Goal: Task Accomplishment & Management: Use online tool/utility

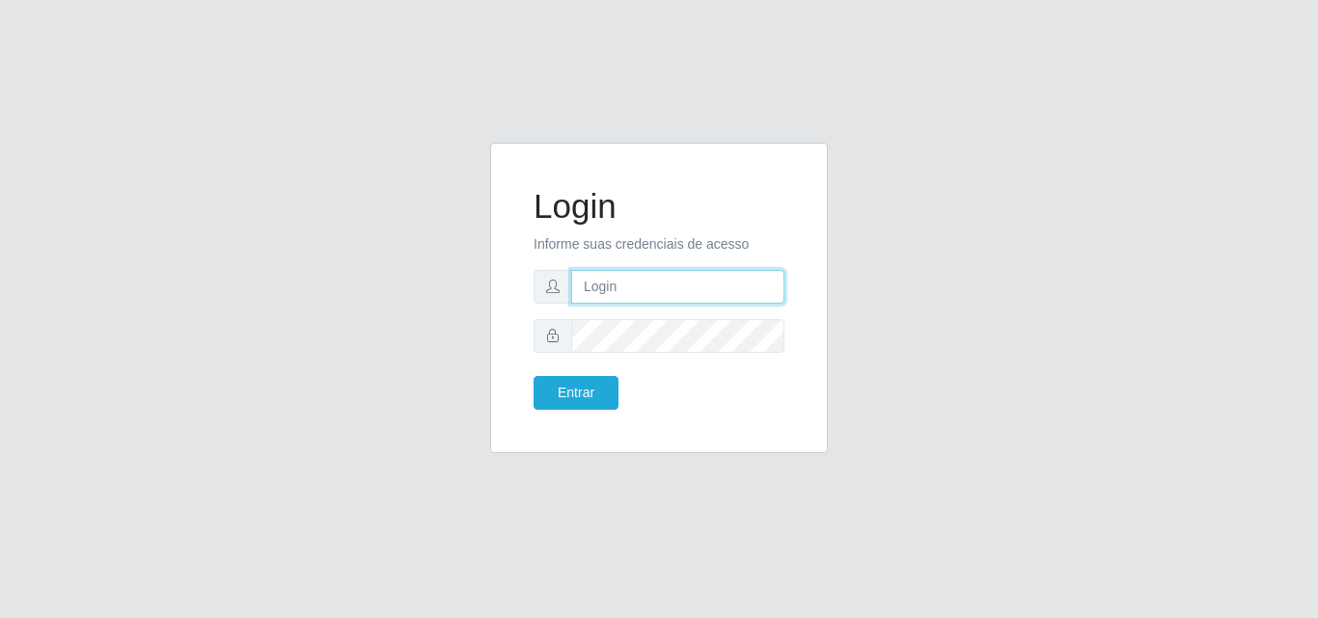
click at [621, 292] on input "text" at bounding box center [677, 287] width 213 height 34
type input "vitoria@saullus"
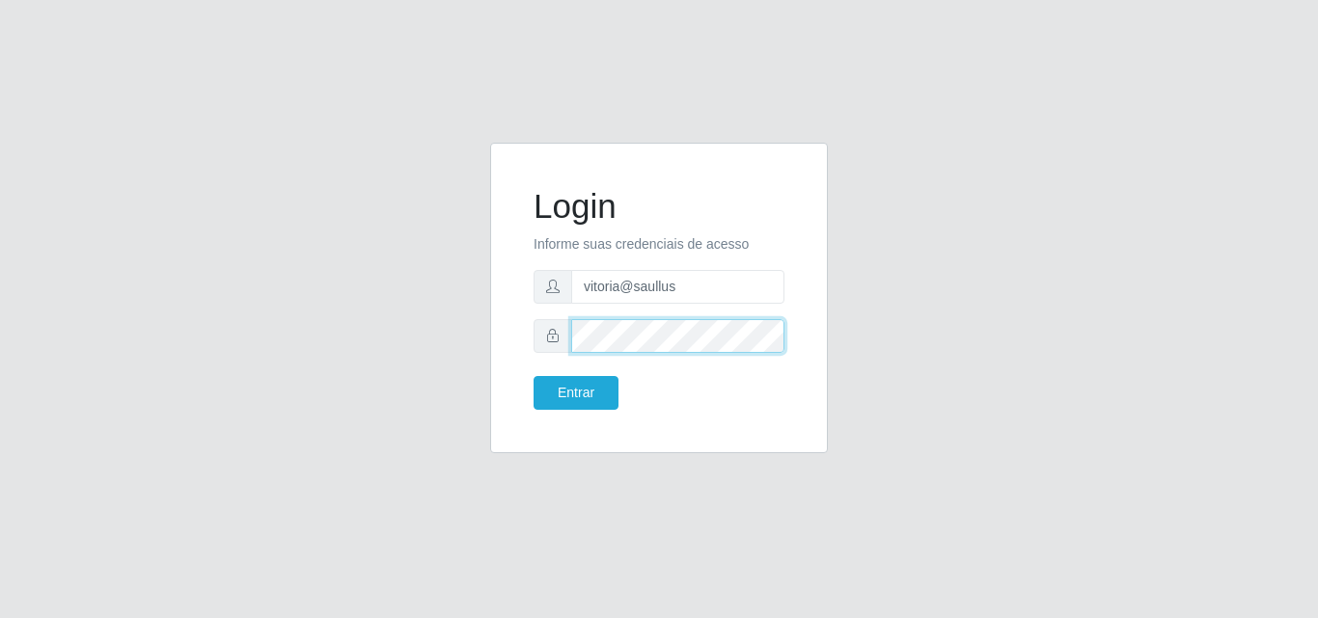
click at [534, 376] on button "Entrar" at bounding box center [576, 393] width 85 height 34
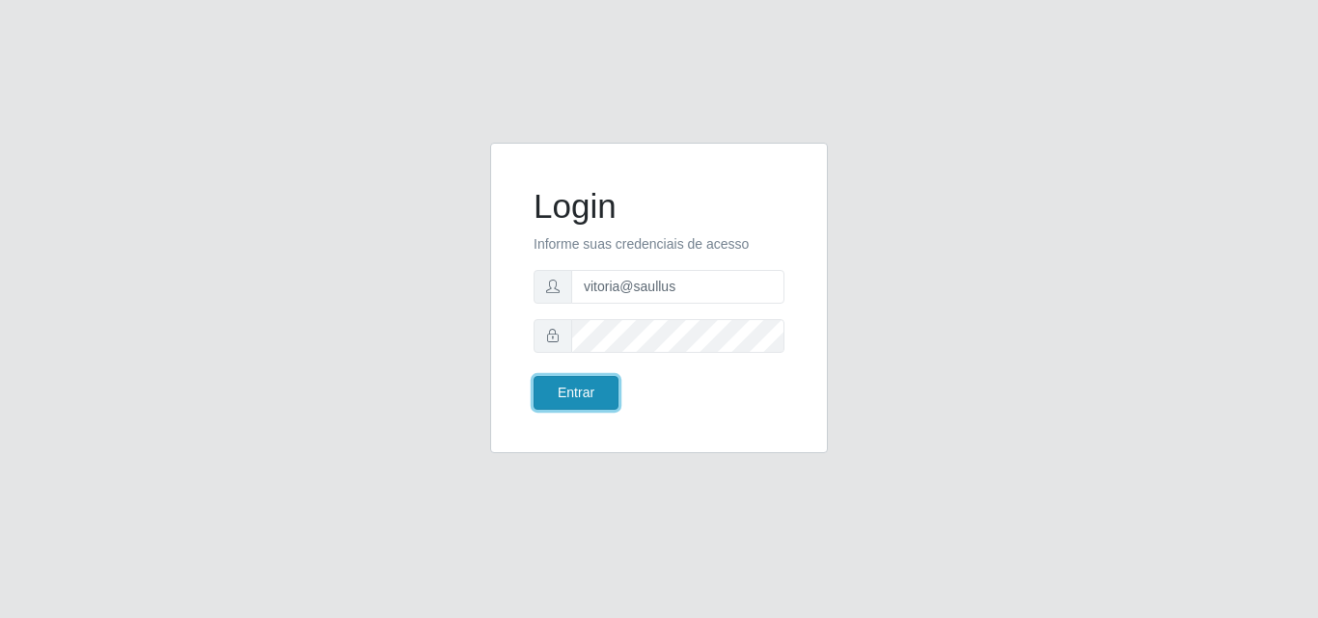
click at [604, 394] on button "Entrar" at bounding box center [576, 393] width 85 height 34
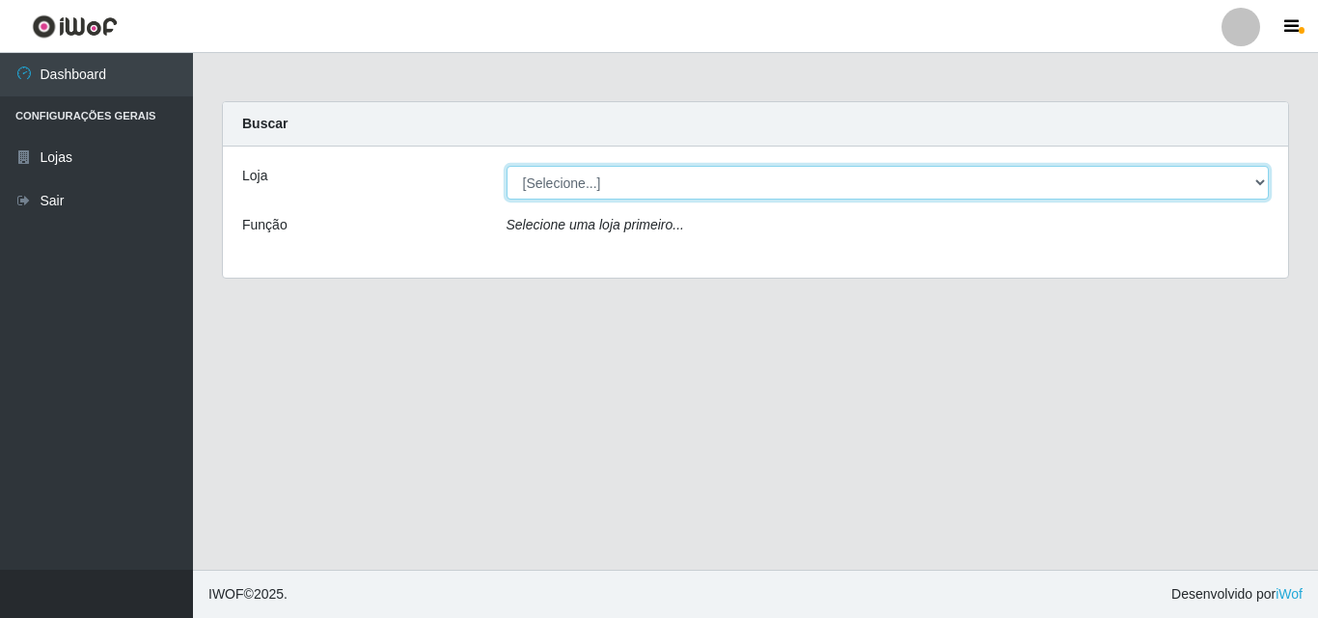
click at [604, 192] on select "[Selecione...] Saullus Supermercados" at bounding box center [888, 183] width 763 height 34
select select "423"
click at [507, 166] on select "[Selecione...] Saullus Supermercados" at bounding box center [888, 183] width 763 height 34
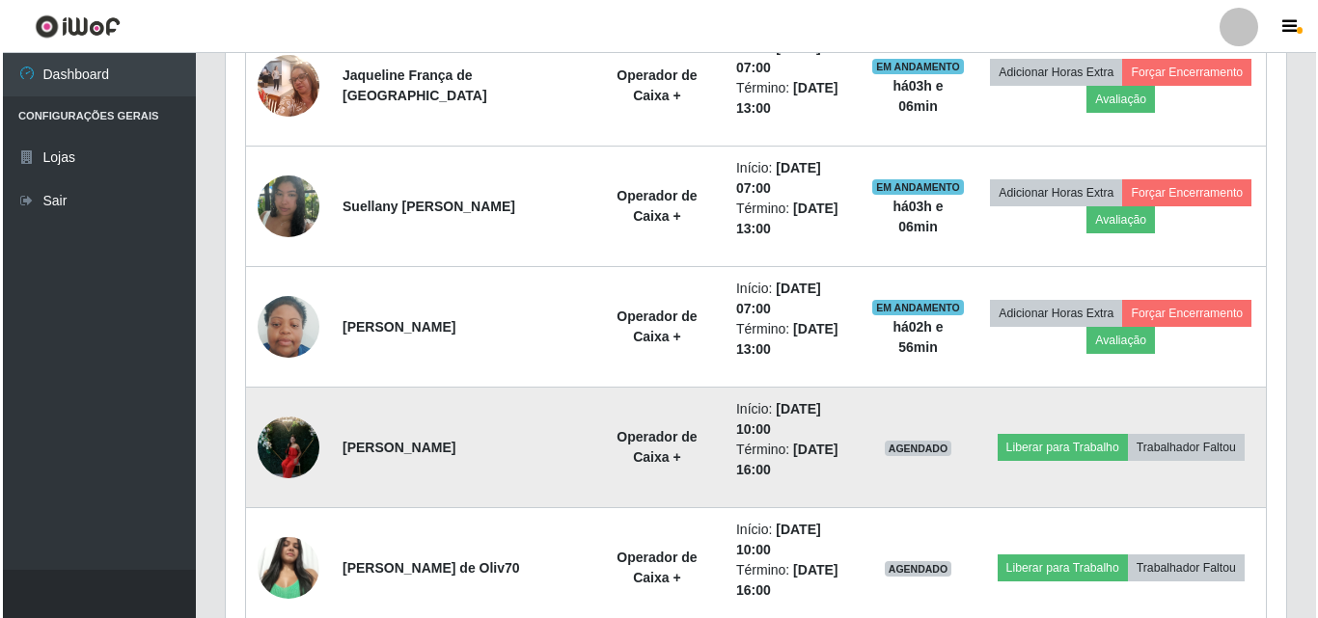
scroll to position [1158, 0]
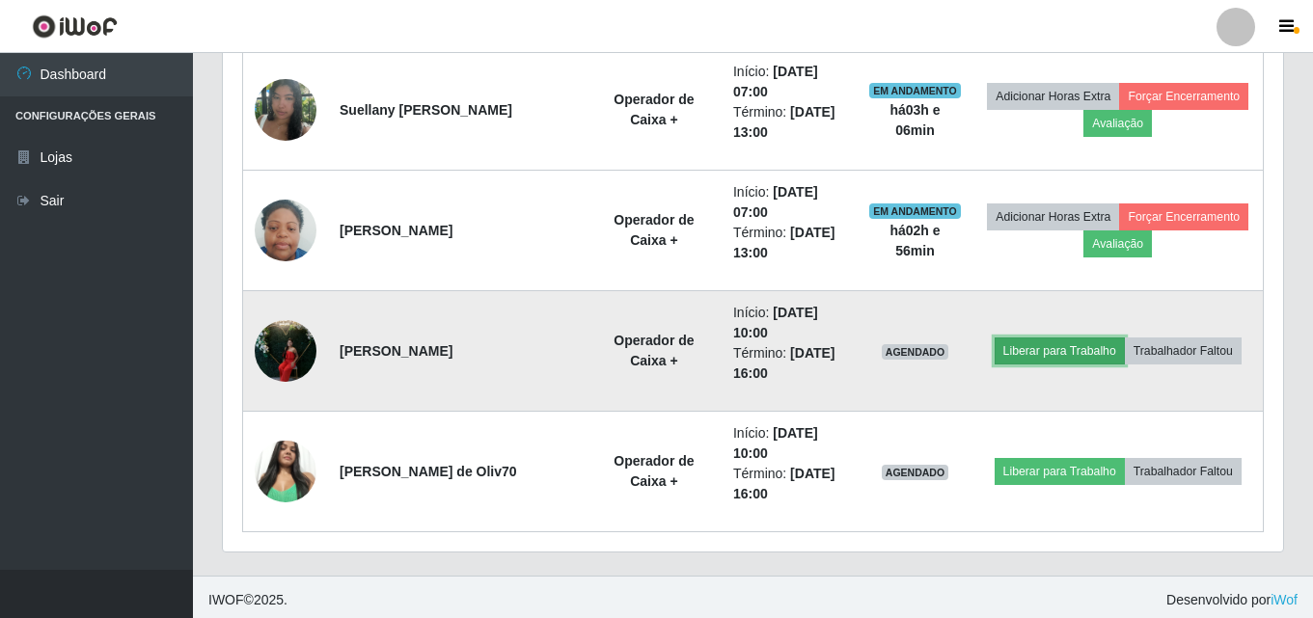
click at [1070, 342] on button "Liberar para Trabalho" at bounding box center [1060, 351] width 130 height 27
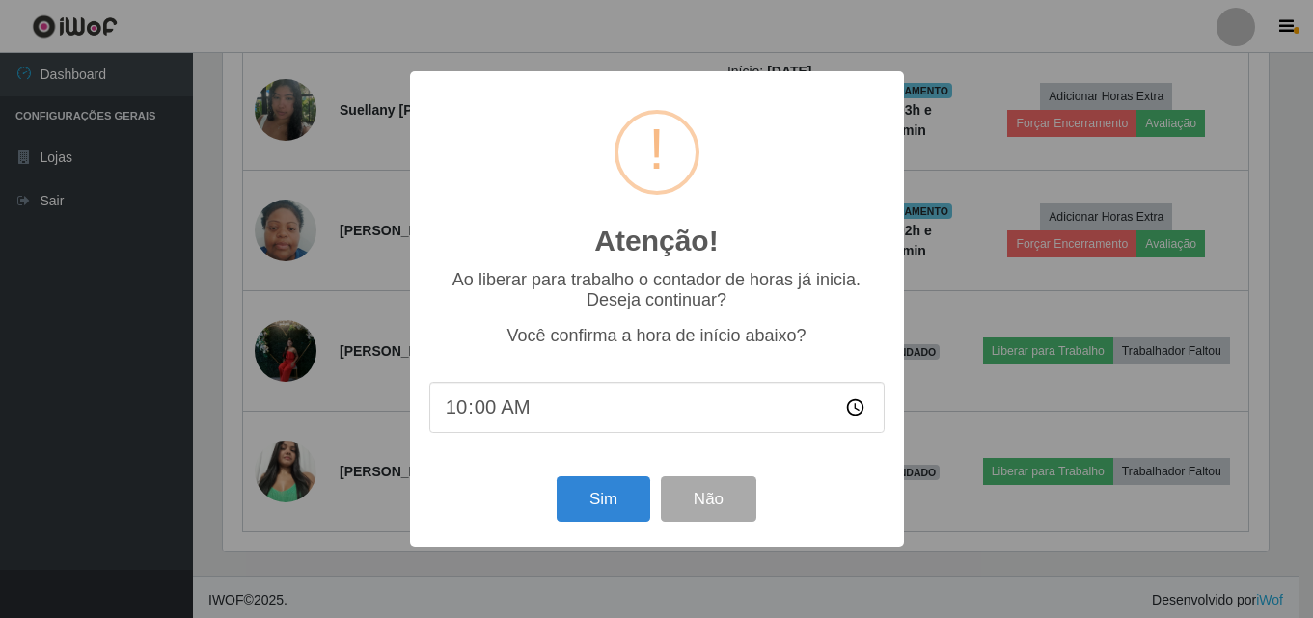
scroll to position [400, 1051]
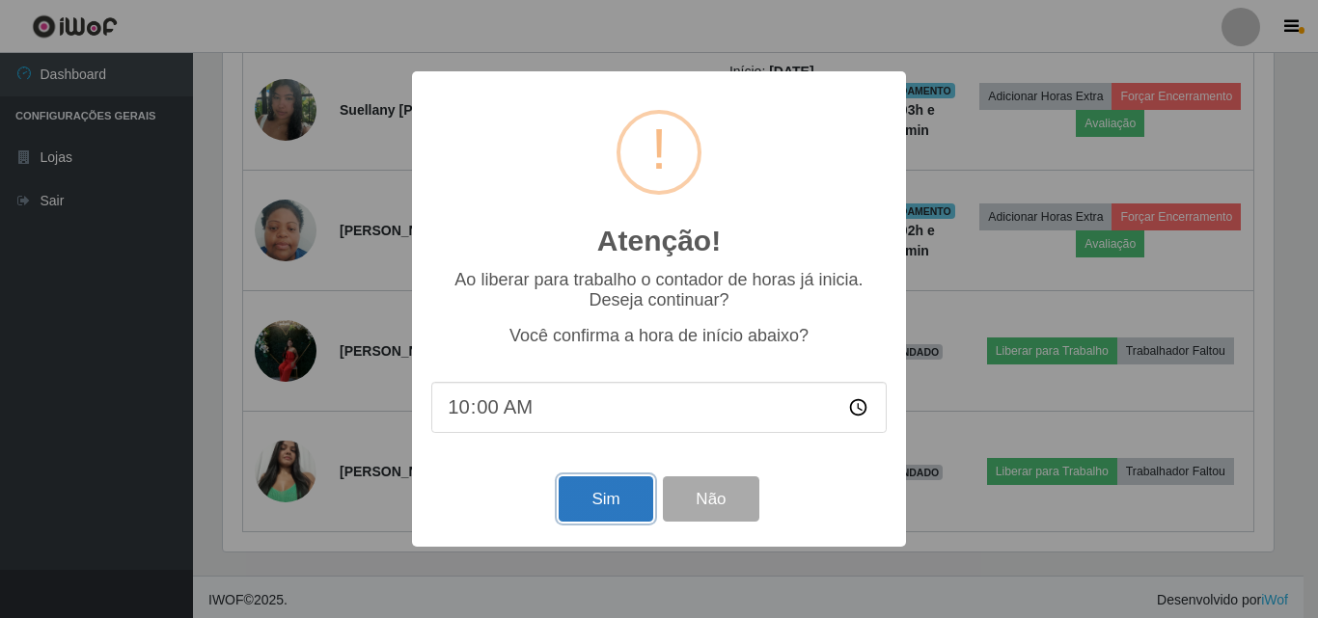
click at [623, 509] on button "Sim" at bounding box center [606, 499] width 94 height 45
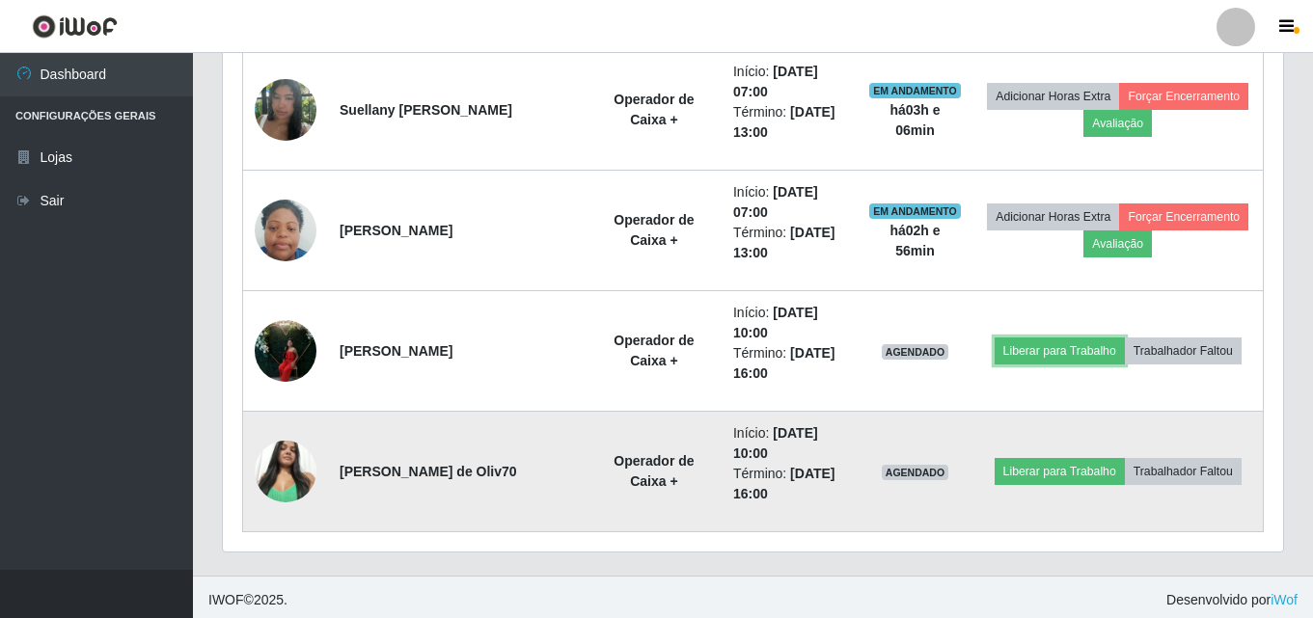
scroll to position [400, 1060]
click at [1016, 463] on button "Liberar para Trabalho" at bounding box center [1060, 471] width 130 height 27
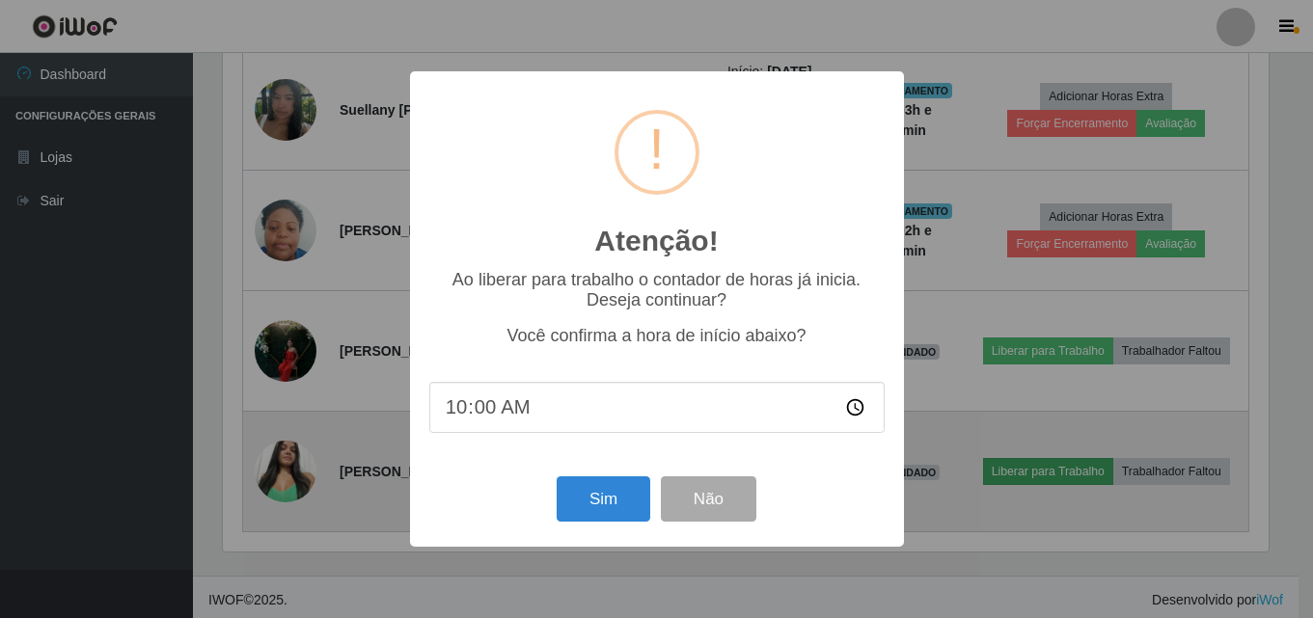
scroll to position [319, 0]
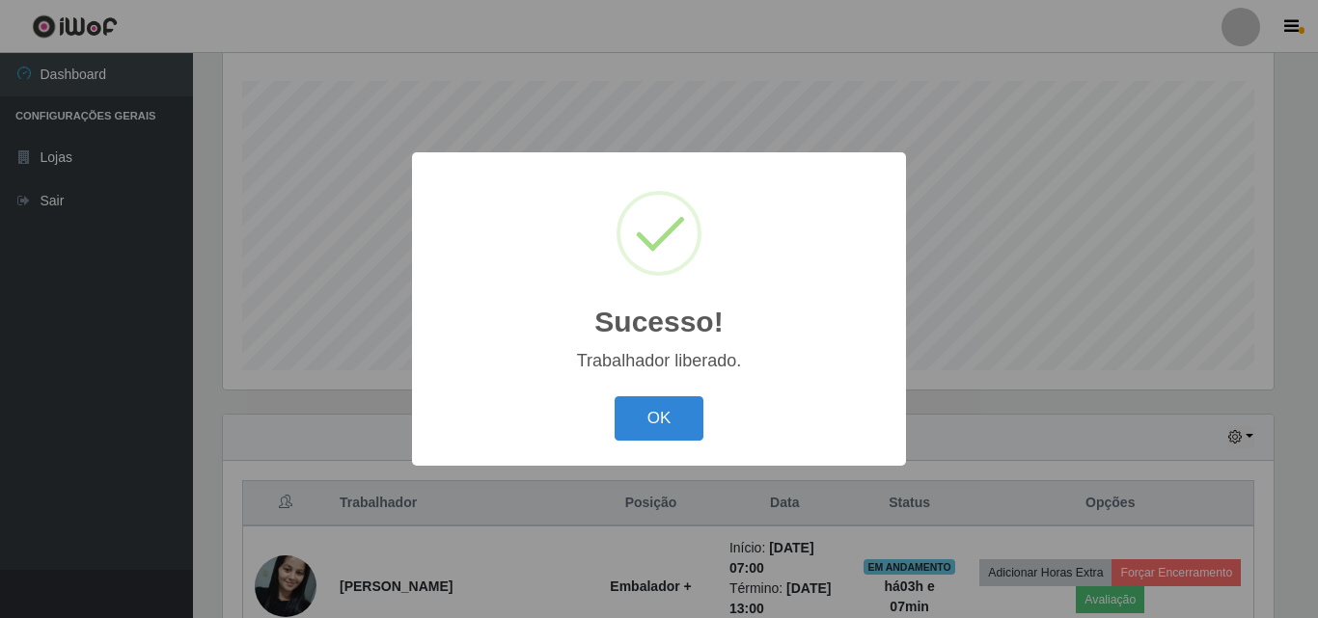
click at [1024, 231] on div "Sucesso! × Trabalhador liberado. OK Cancel" at bounding box center [659, 309] width 1318 height 618
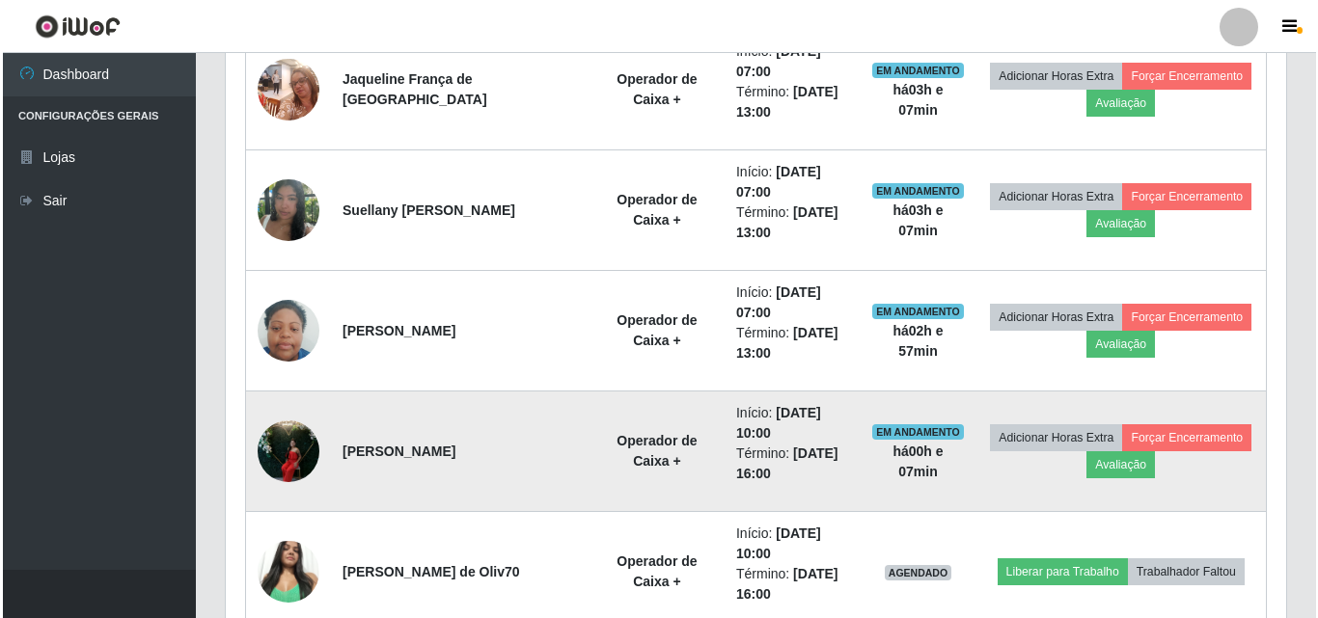
scroll to position [1091, 0]
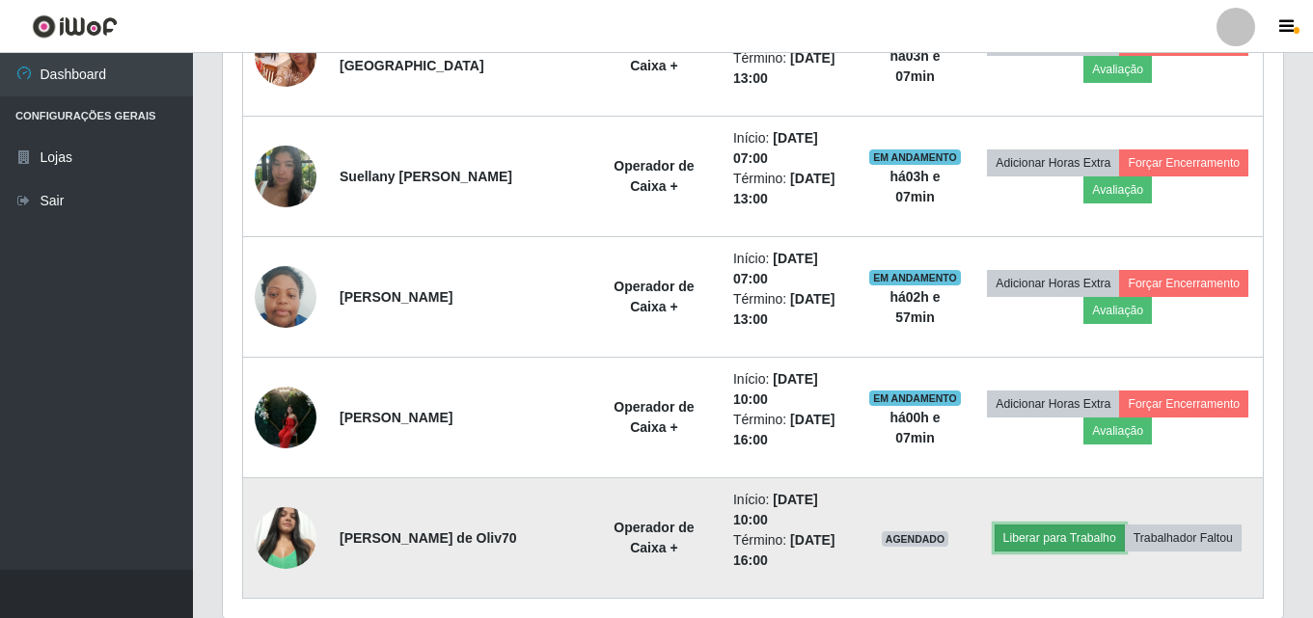
click at [1062, 544] on button "Liberar para Trabalho" at bounding box center [1060, 538] width 130 height 27
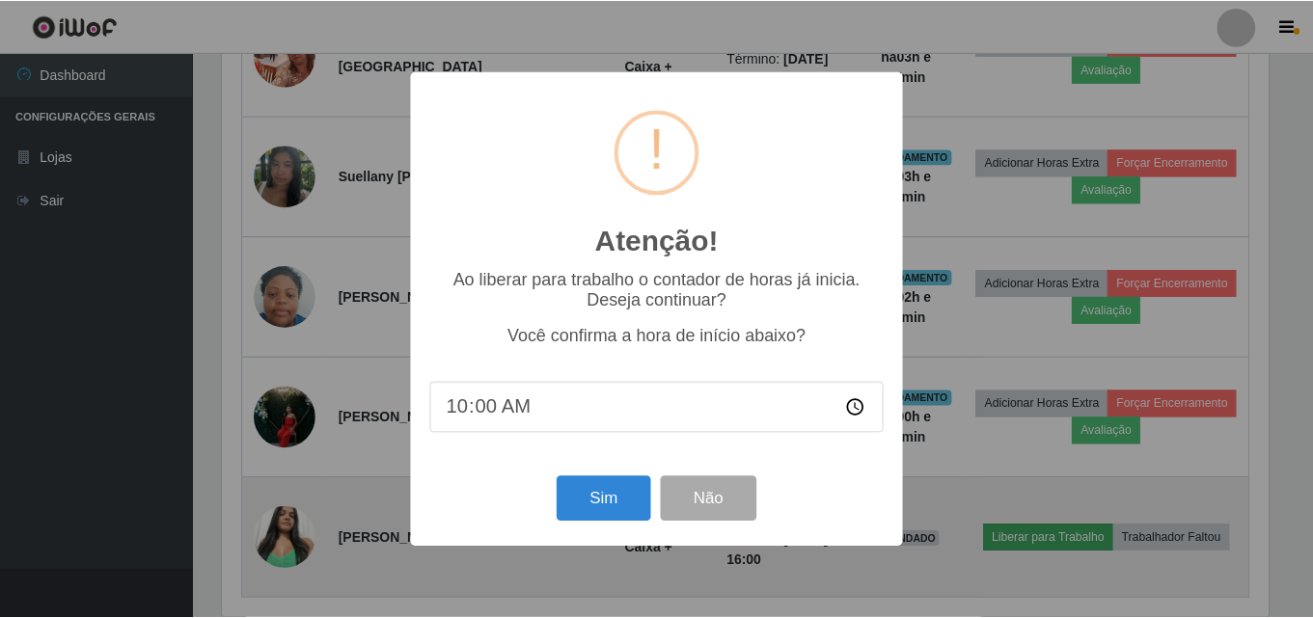
scroll to position [400, 1051]
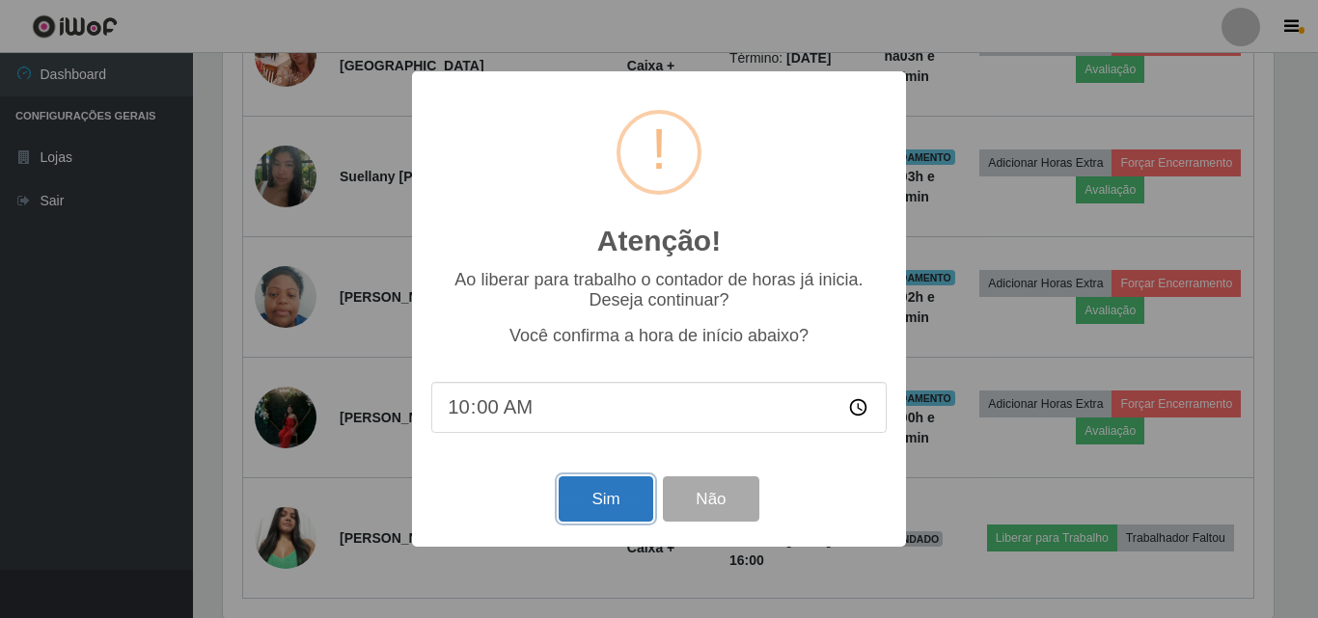
click at [617, 514] on button "Sim" at bounding box center [606, 499] width 94 height 45
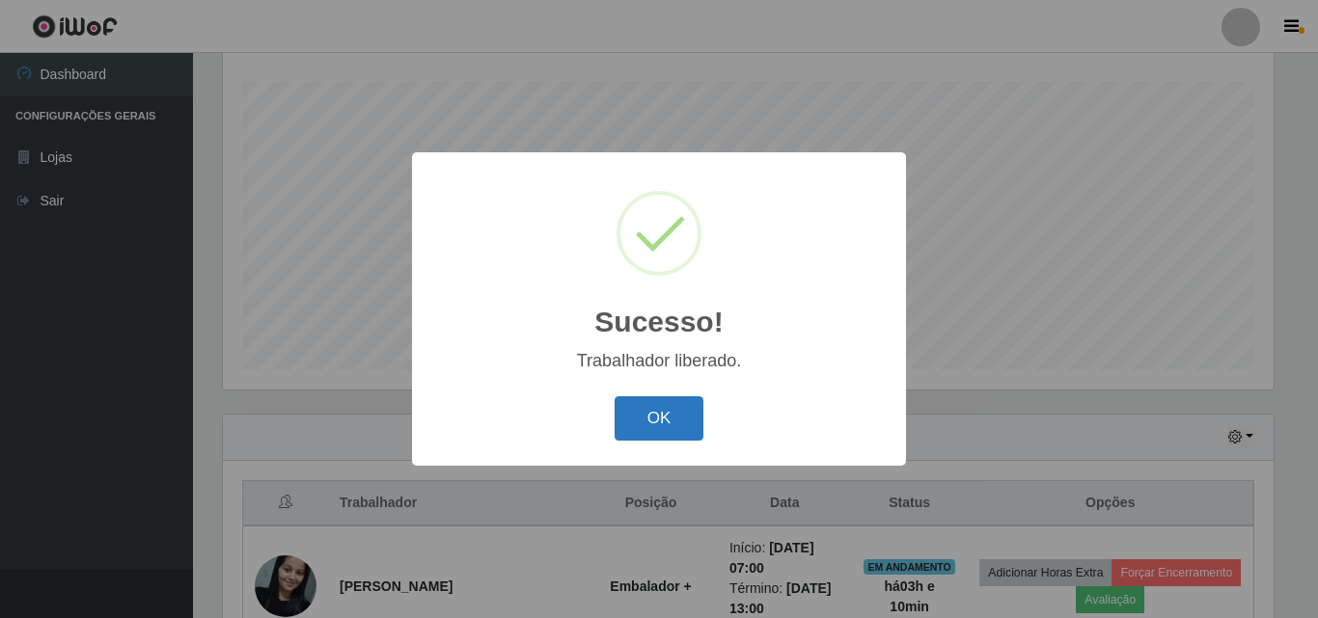
click at [675, 411] on button "OK" at bounding box center [660, 419] width 90 height 45
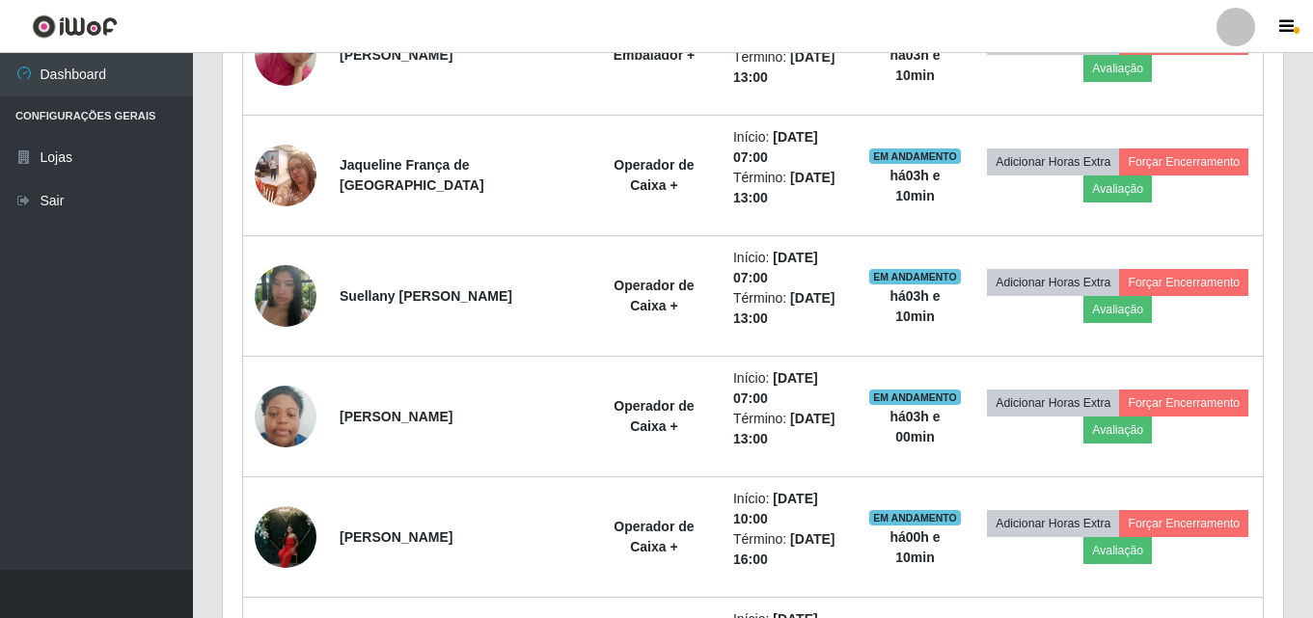
scroll to position [971, 0]
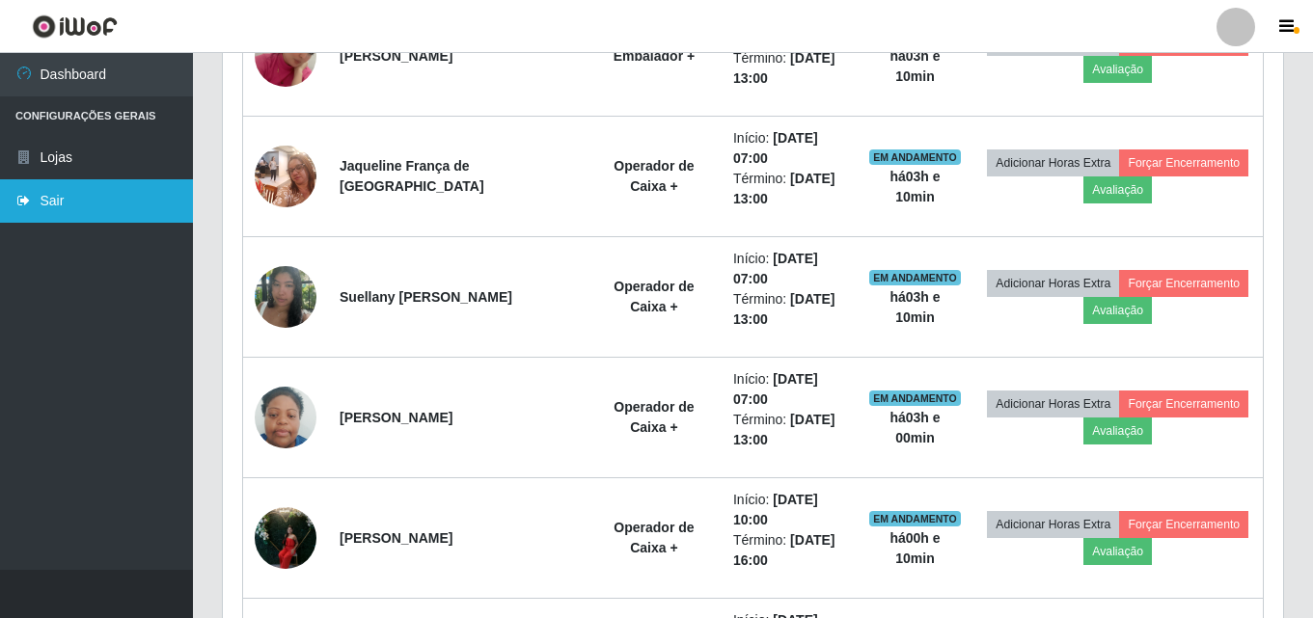
click at [79, 202] on link "Sair" at bounding box center [96, 200] width 193 height 43
